Goal: Task Accomplishment & Management: Use online tool/utility

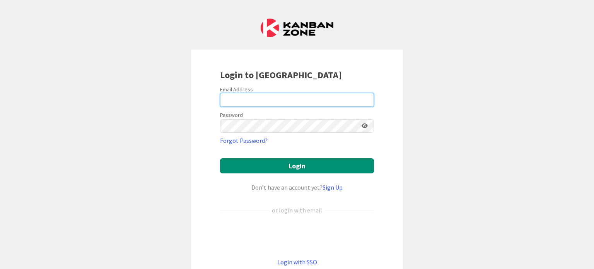
click at [297, 98] on input "email" at bounding box center [297, 100] width 154 height 14
type input "[PERSON_NAME][EMAIL_ADDRESS][DOMAIN_NAME]"
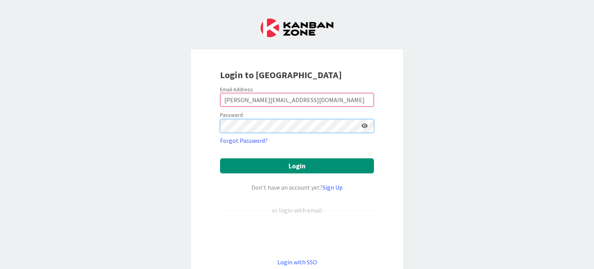
click at [220, 158] on button "Login" at bounding box center [297, 165] width 154 height 15
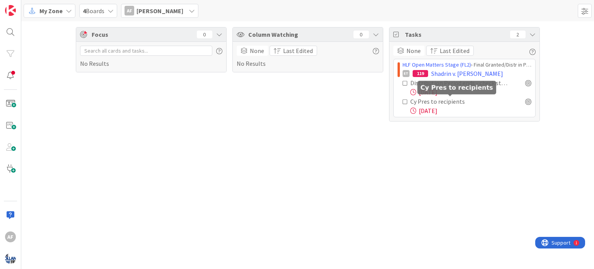
click at [487, 105] on div "Cy Pres to recipients" at bounding box center [451, 101] width 82 height 9
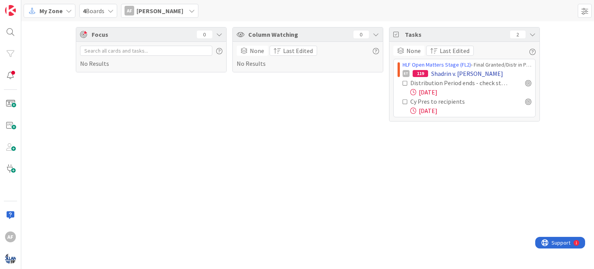
click at [503, 73] on div "ET 119 Shadrin v. [PERSON_NAME]" at bounding box center [467, 73] width 129 height 9
click at [405, 83] on icon at bounding box center [405, 82] width 5 height 5
click at [404, 83] on icon at bounding box center [405, 82] width 5 height 5
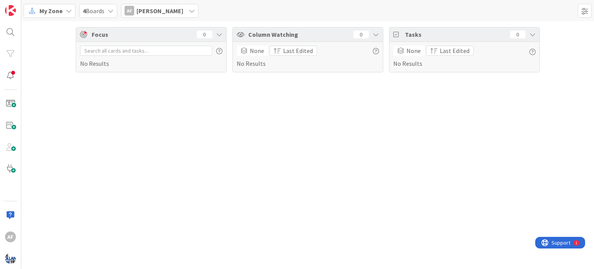
click at [66, 9] on icon at bounding box center [69, 11] width 6 height 6
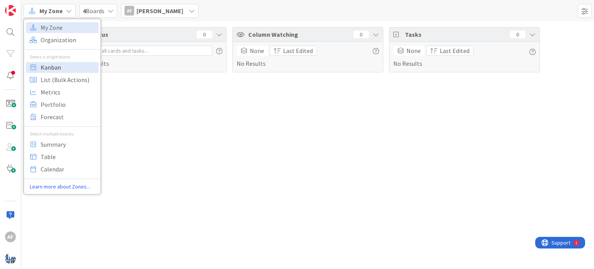
click at [46, 70] on span "Kanban" at bounding box center [69, 67] width 56 height 12
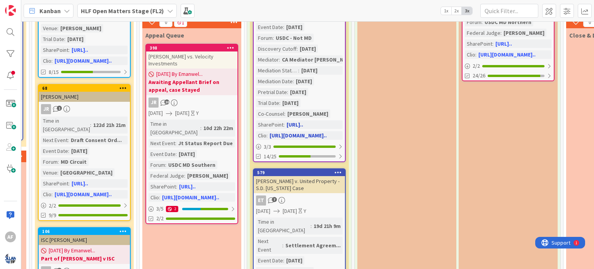
scroll to position [153, 1061]
click at [305, 77] on div "Time in Column : 11d 13h 35m N.B. : Fed Judge [PERSON_NAME] Next Event : Mediat…" at bounding box center [299, 61] width 87 height 158
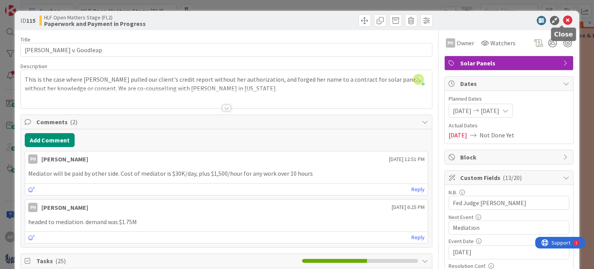
click at [563, 19] on icon at bounding box center [567, 20] width 9 height 9
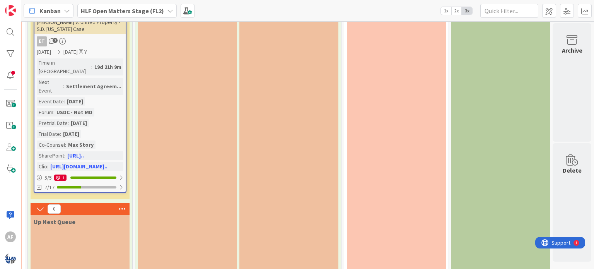
scroll to position [312, 1284]
click at [100, 93] on div "Time in [GEOGRAPHIC_DATA] : 19d 21h 9m Next Event : Settlement Agreem... Event …" at bounding box center [80, 114] width 87 height 112
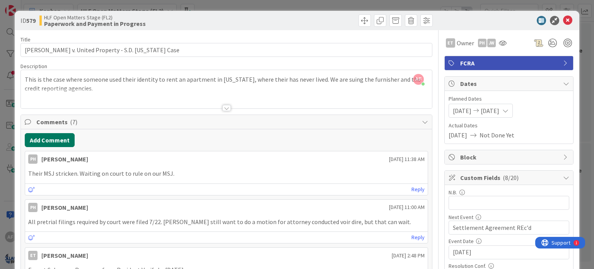
click at [55, 137] on button "Add Comment" at bounding box center [50, 140] width 50 height 14
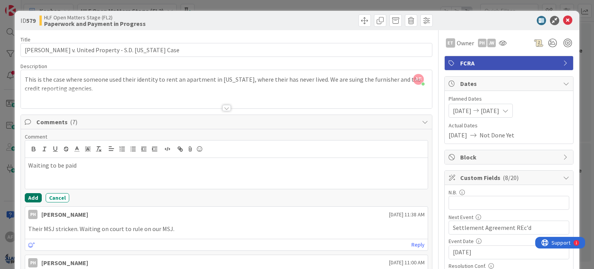
click at [28, 196] on button "Add" at bounding box center [33, 197] width 17 height 9
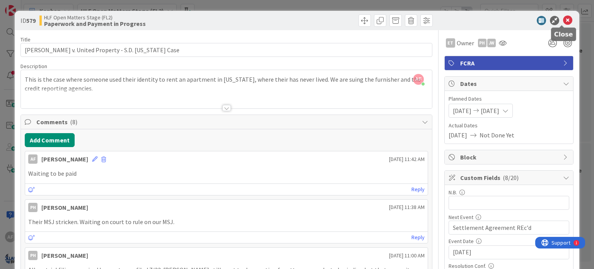
click at [563, 19] on icon at bounding box center [567, 20] width 9 height 9
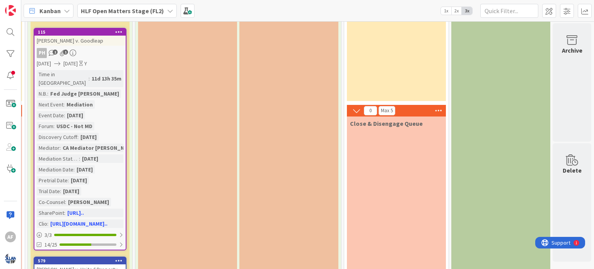
scroll to position [65, 1284]
click at [111, 106] on div "Time in Column : 11d 13h 35m N.B. : Fed Judge [PERSON_NAME] Next Event : Mediat…" at bounding box center [80, 149] width 87 height 158
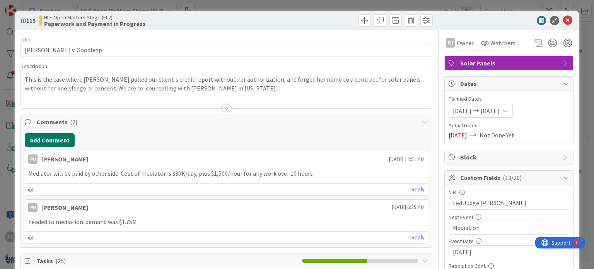
click at [51, 136] on button "Add Comment" at bounding box center [50, 140] width 50 height 14
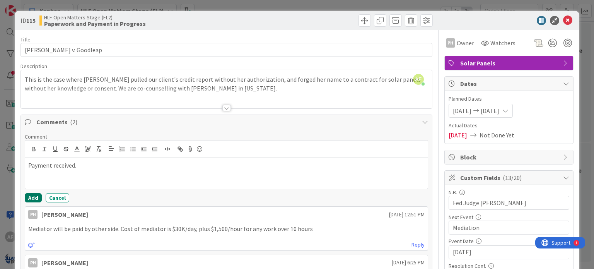
click at [33, 196] on button "Add" at bounding box center [33, 197] width 17 height 9
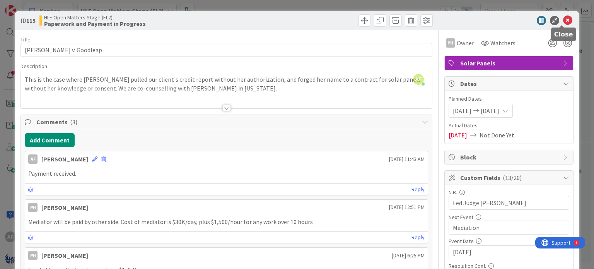
click at [564, 22] on icon at bounding box center [567, 20] width 9 height 9
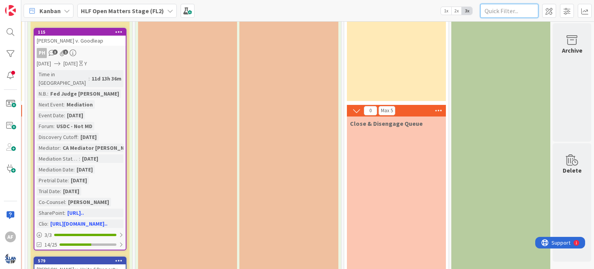
click at [491, 9] on input "text" at bounding box center [509, 11] width 58 height 14
type input "[PERSON_NAME]"
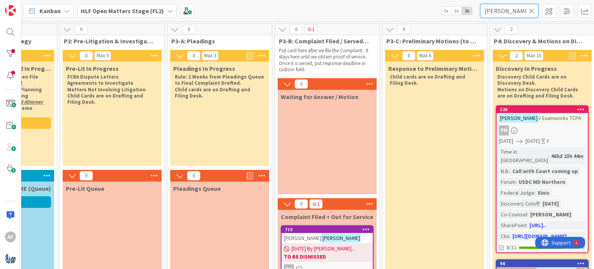
scroll to position [0, 173]
click at [530, 9] on icon at bounding box center [531, 10] width 5 height 7
